Goal: Transaction & Acquisition: Subscribe to service/newsletter

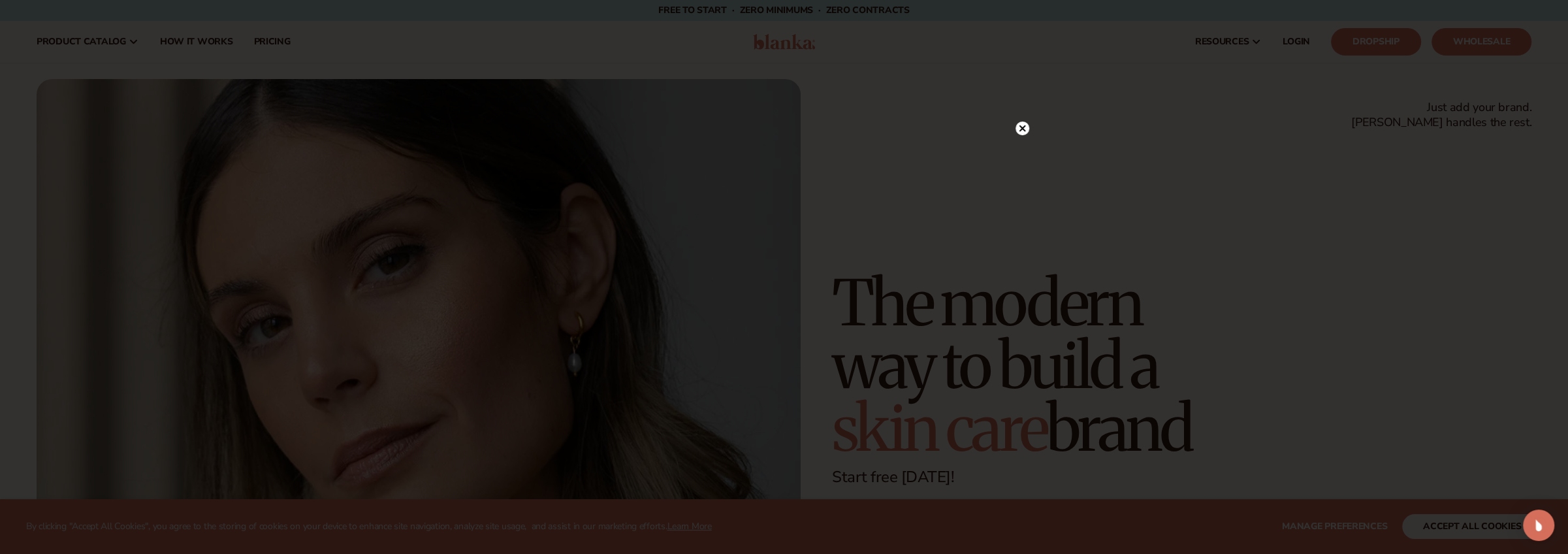
click at [1026, 126] on circle at bounding box center [1022, 128] width 13 height 13
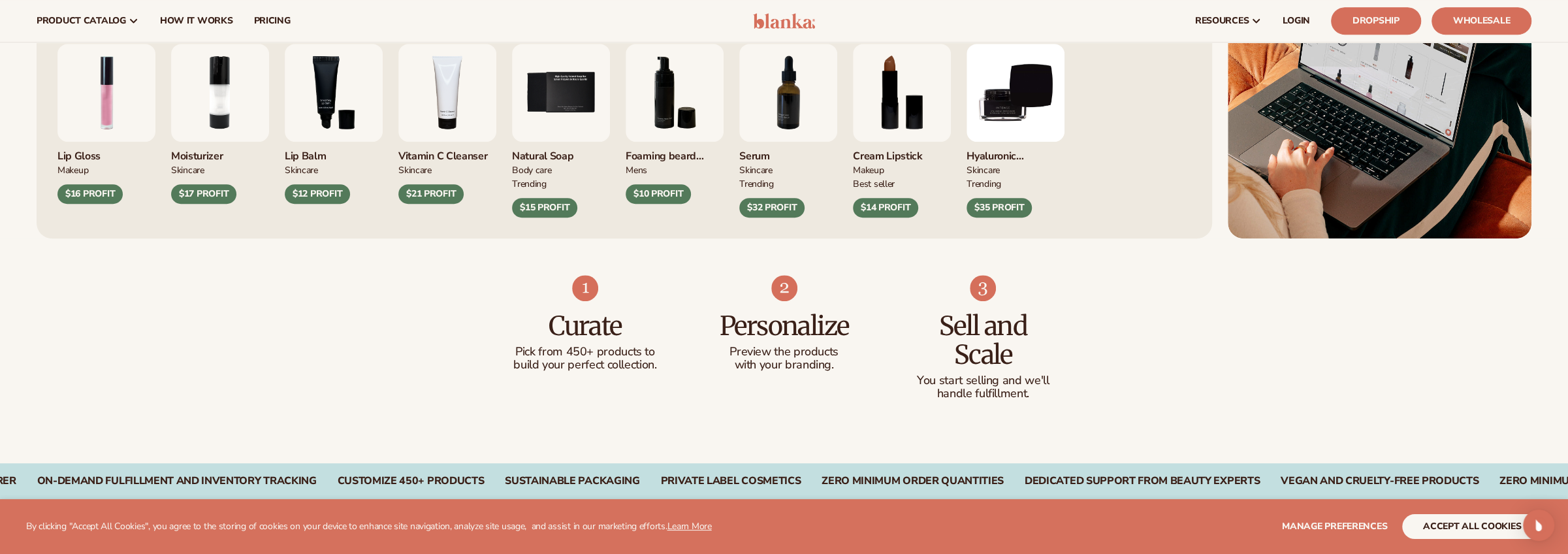
scroll to position [850, 0]
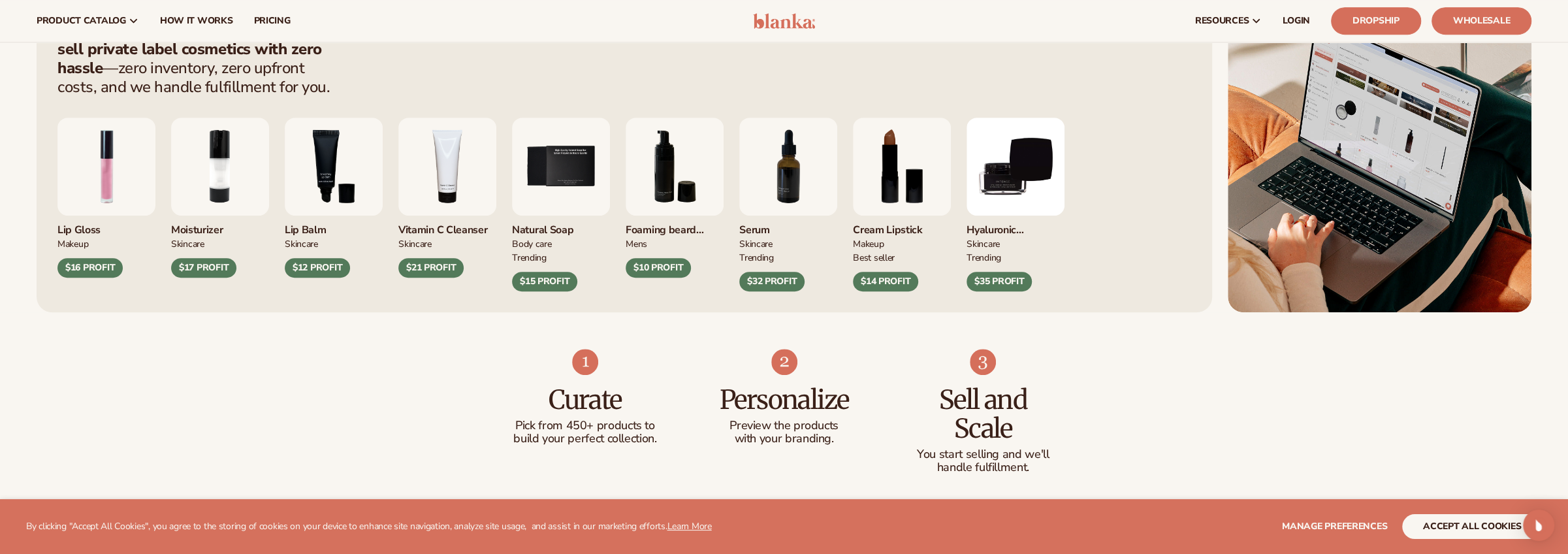
click at [427, 264] on div "$21 PROFIT" at bounding box center [430, 268] width 65 height 20
click at [435, 179] on img "4 / 9" at bounding box center [447, 166] width 98 height 98
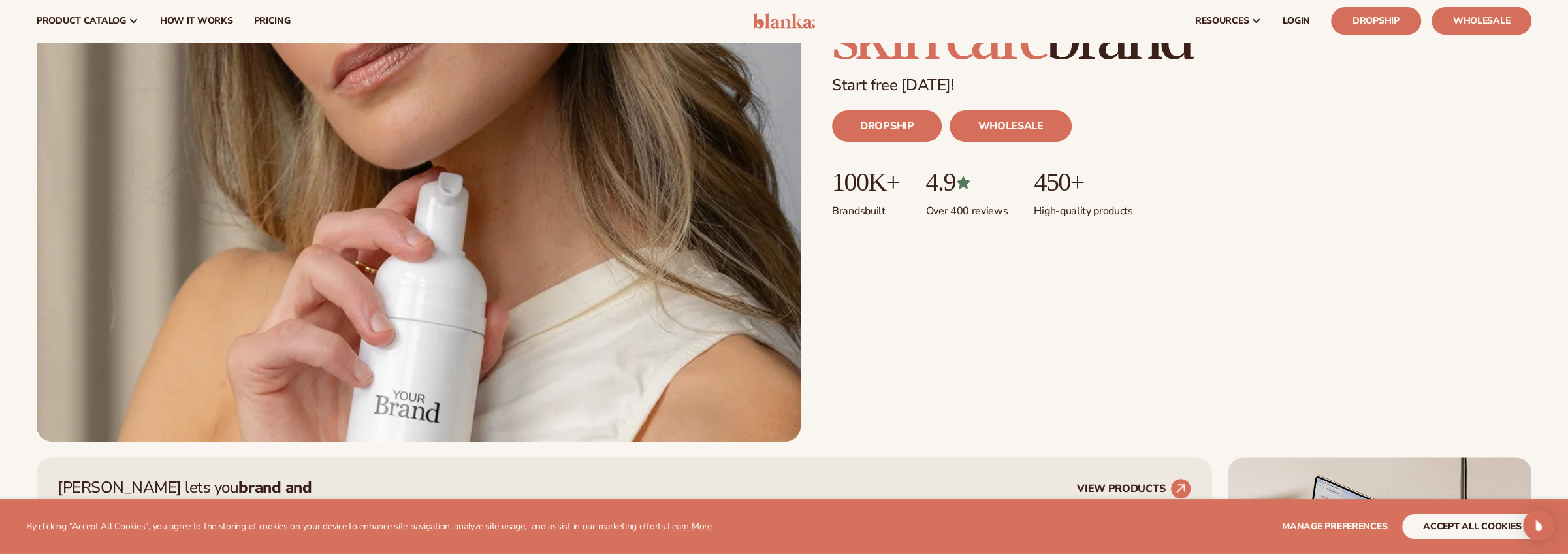
scroll to position [0, 0]
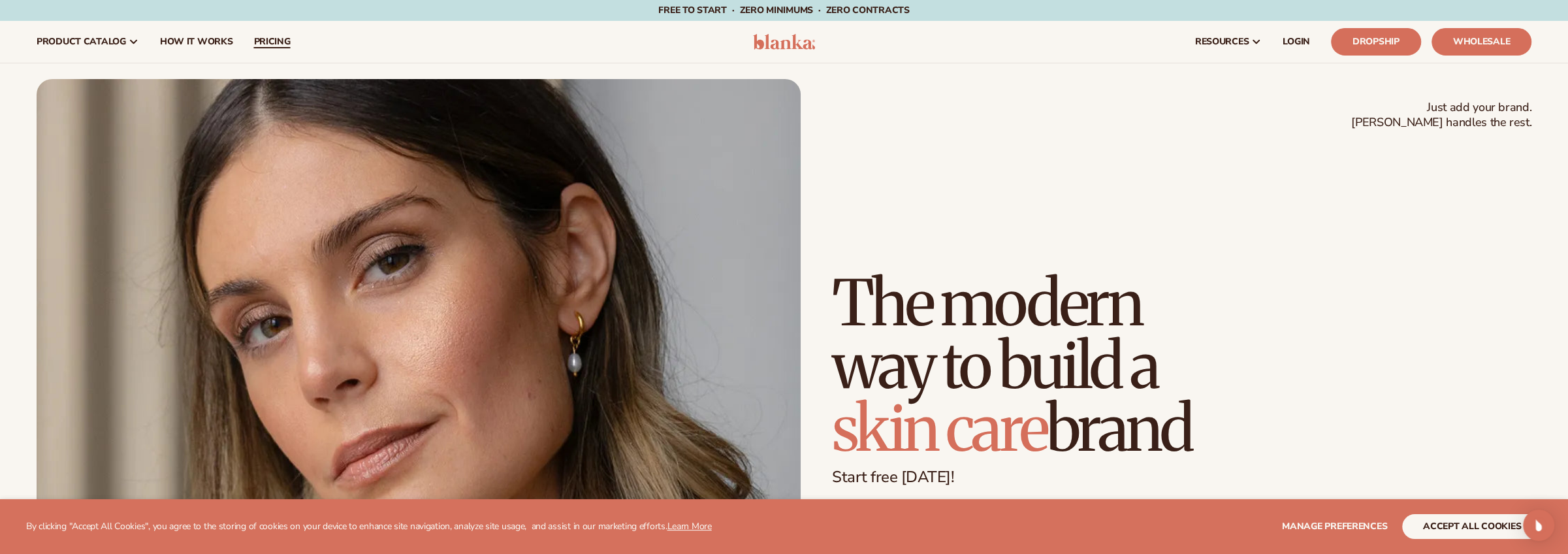
click at [267, 45] on span "pricing" at bounding box center [271, 42] width 37 height 10
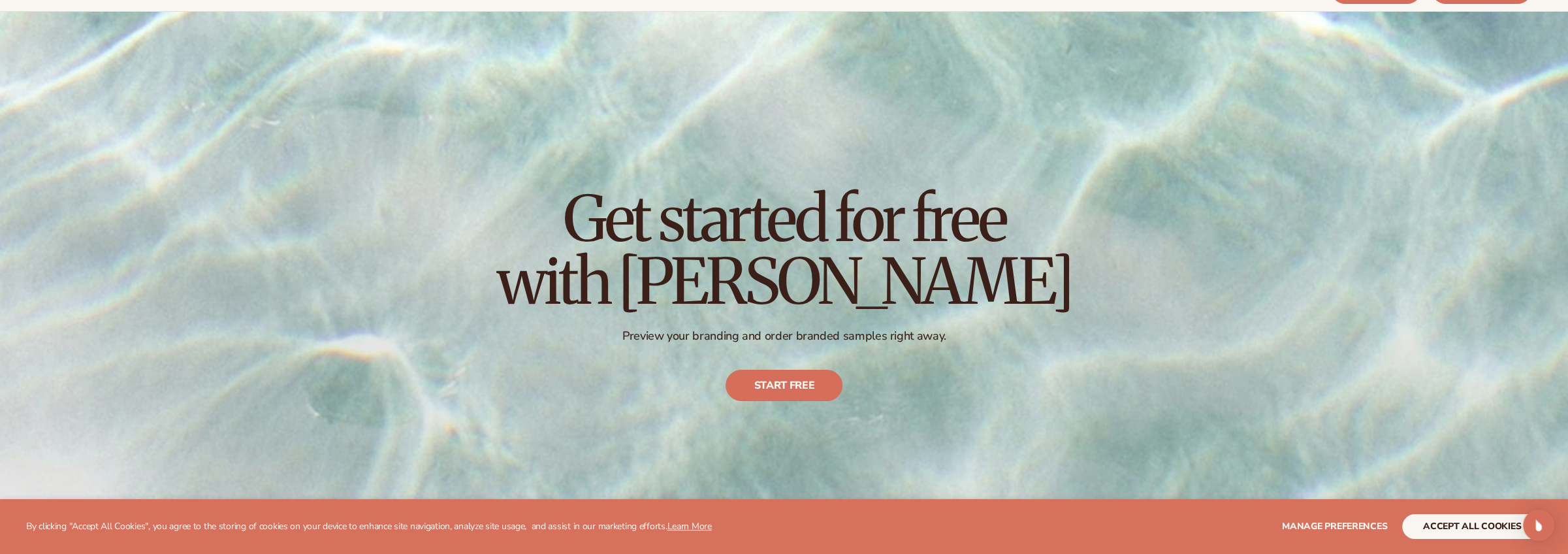
scroll to position [131, 0]
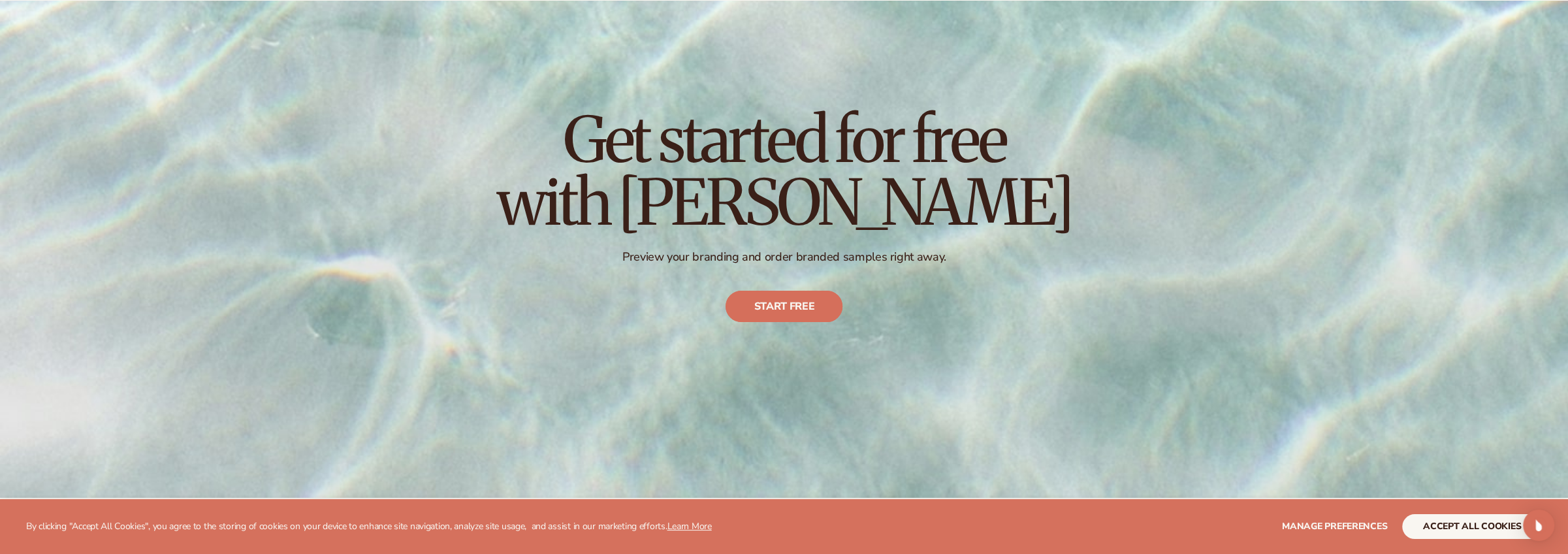
click at [792, 304] on link "Start free" at bounding box center [783, 307] width 117 height 31
